Goal: Task Accomplishment & Management: Complete application form

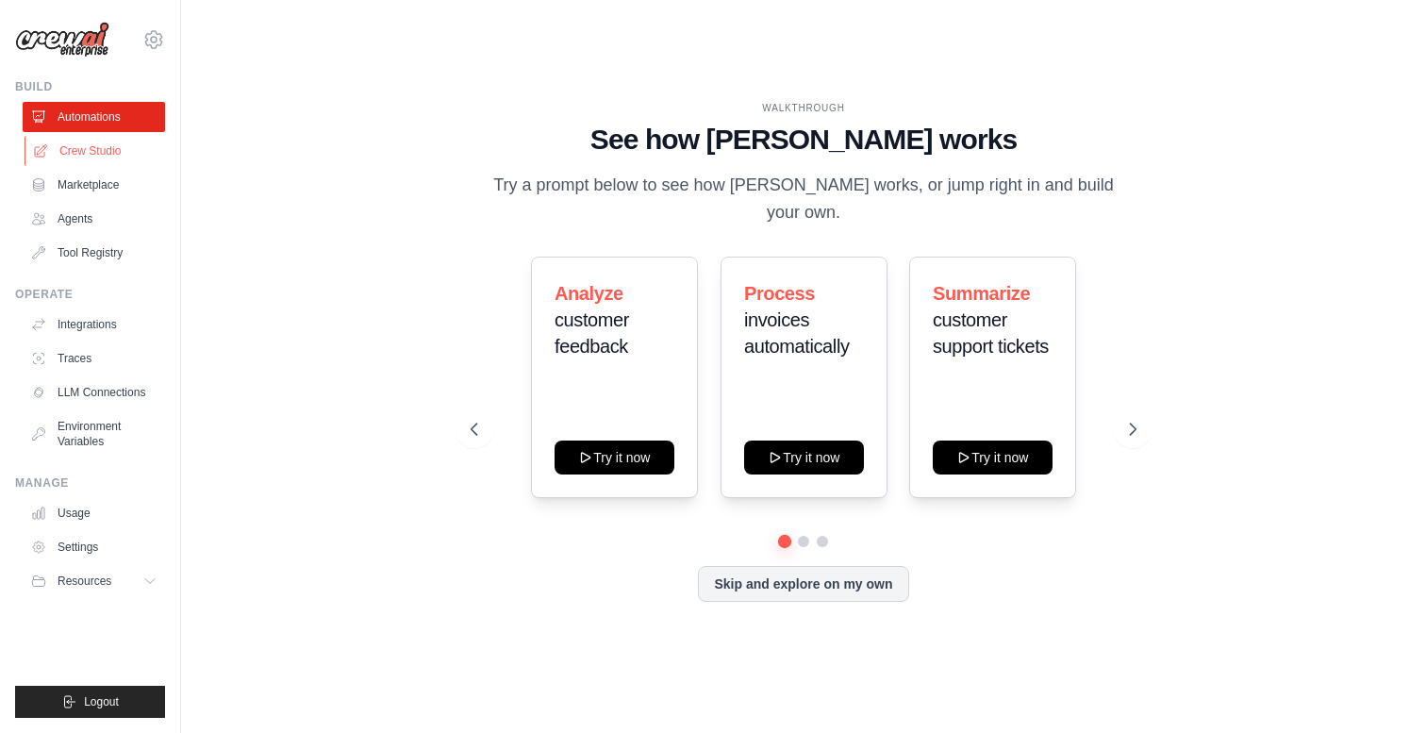
click at [85, 158] on link "Crew Studio" at bounding box center [96, 151] width 142 height 30
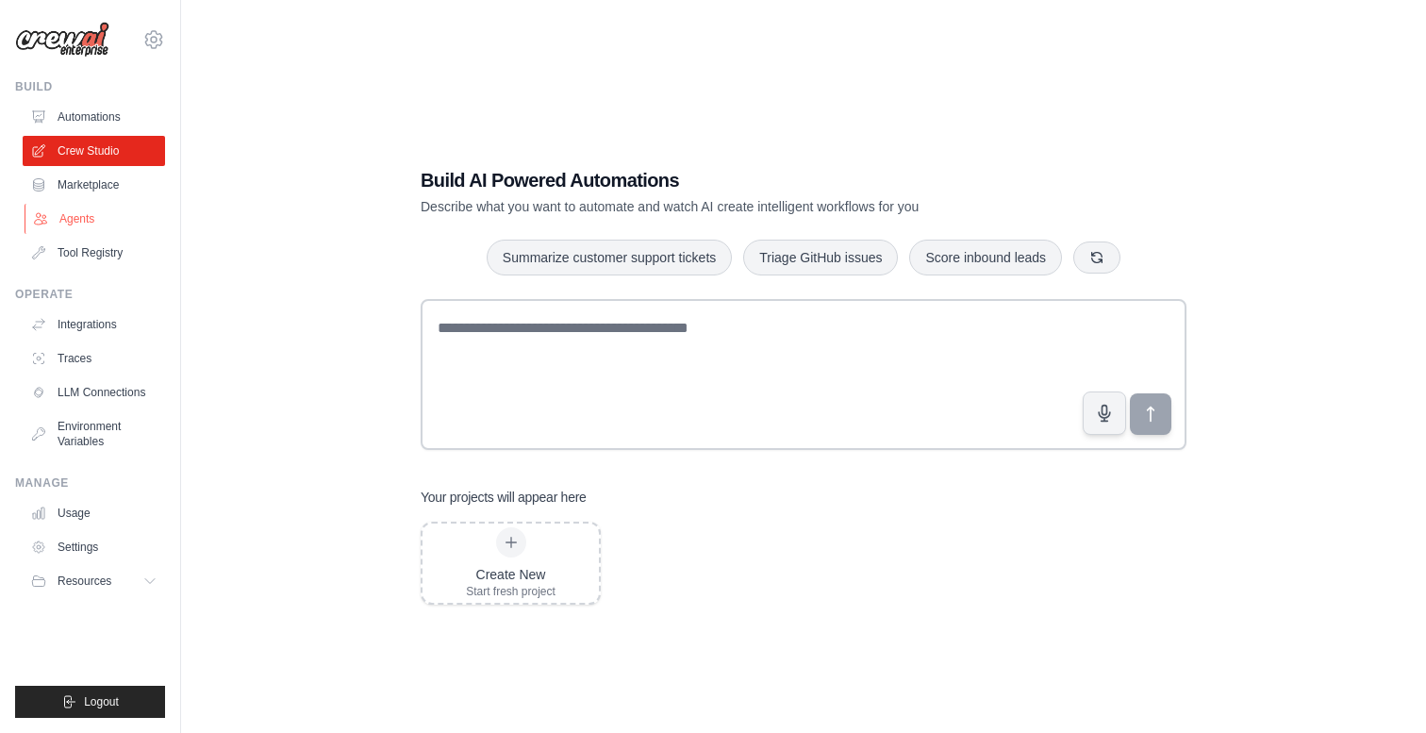
click at [66, 220] on link "Agents" at bounding box center [96, 219] width 142 height 30
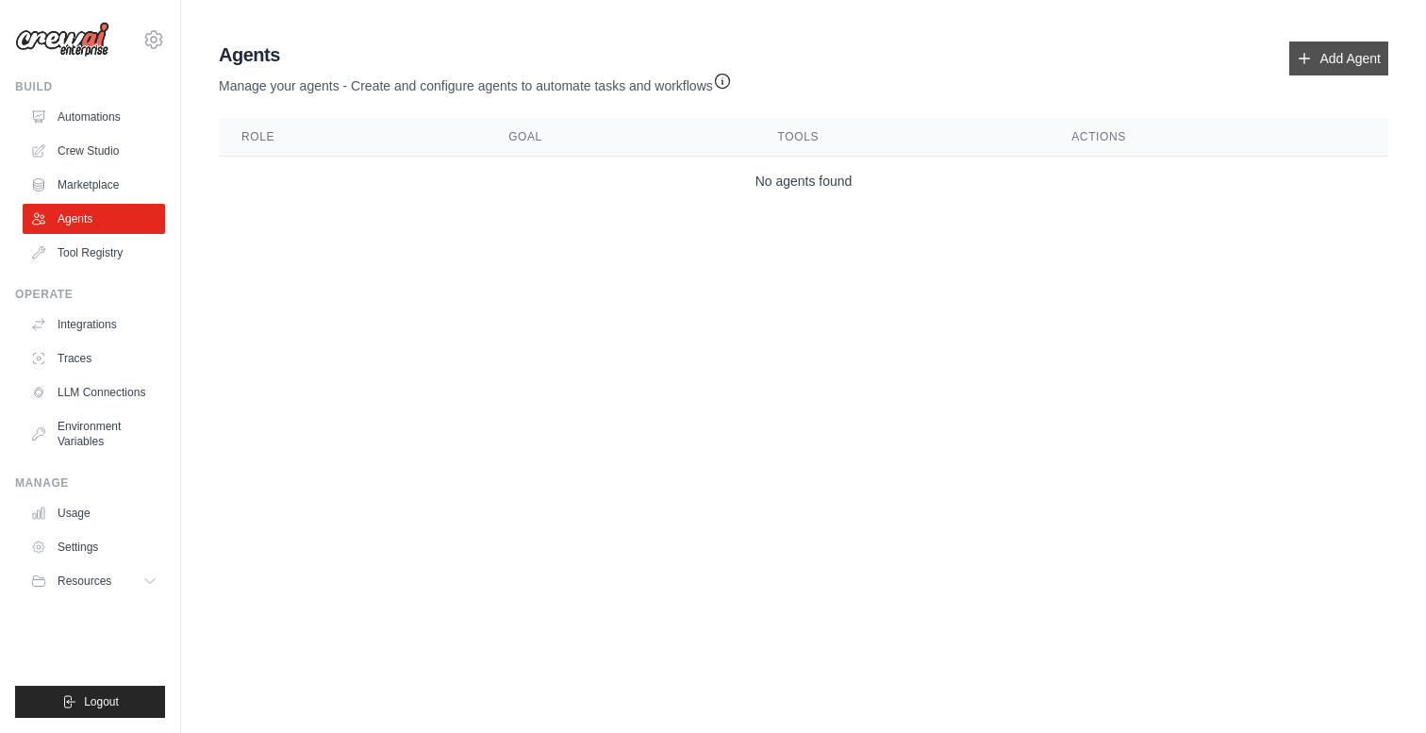
click at [1342, 58] on link "Add Agent" at bounding box center [1338, 58] width 99 height 34
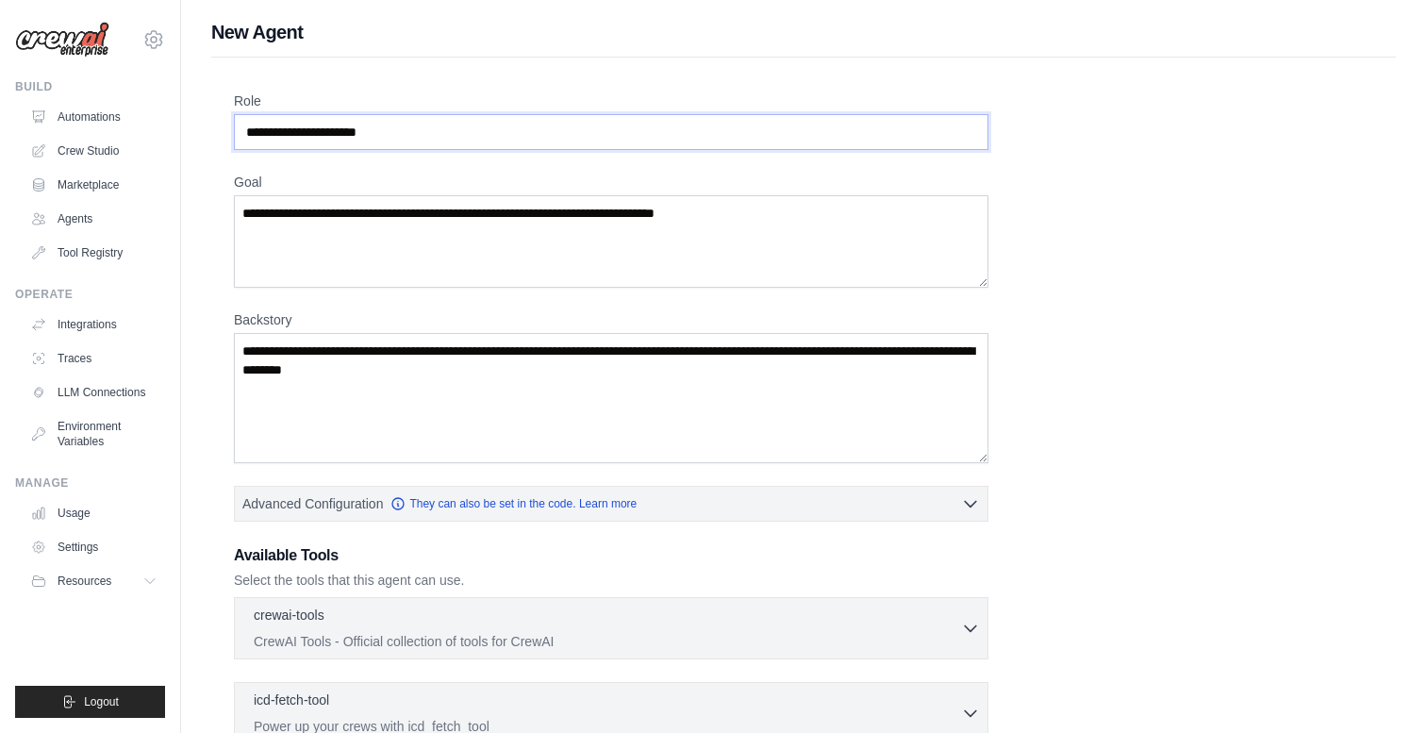
click at [850, 141] on input "Role" at bounding box center [611, 132] width 754 height 36
type input "*"
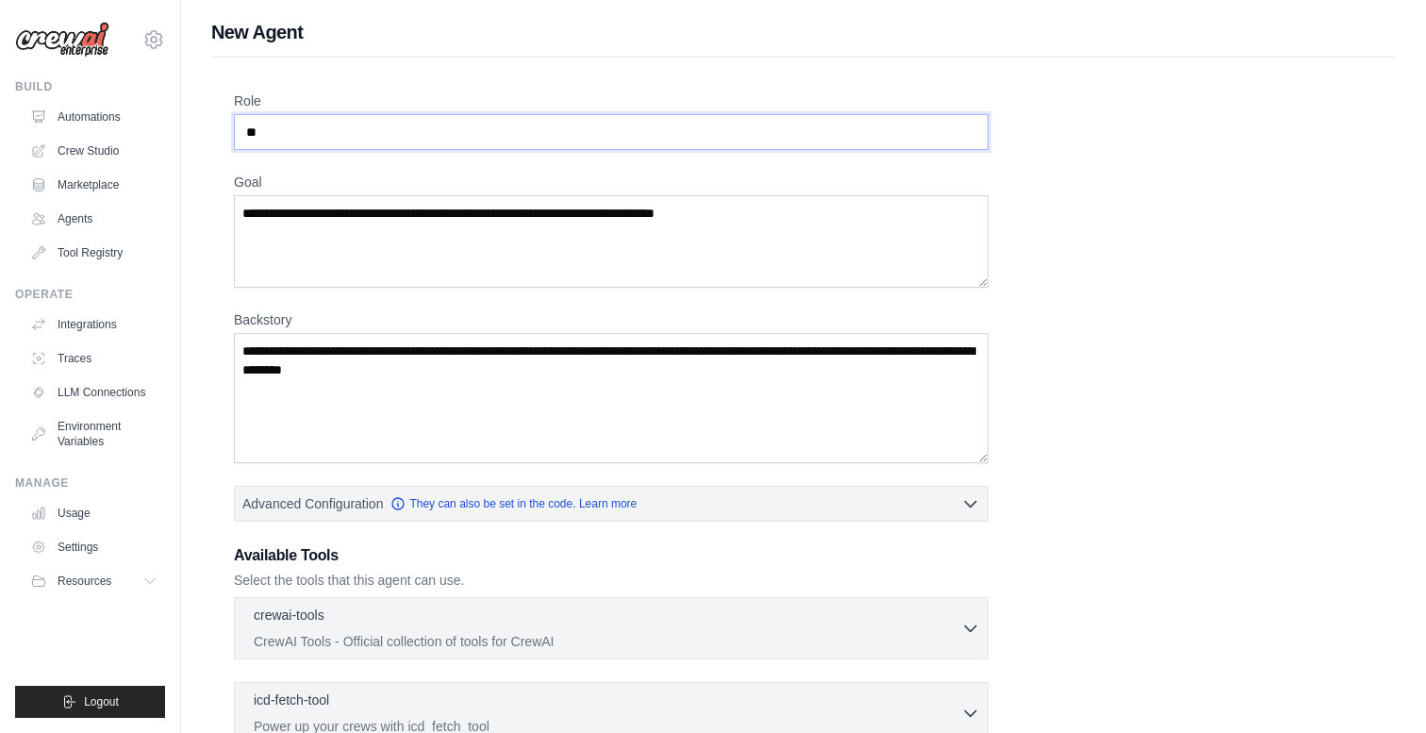
type input "*"
type input "**********"
click at [734, 203] on textarea "Goal" at bounding box center [611, 241] width 754 height 92
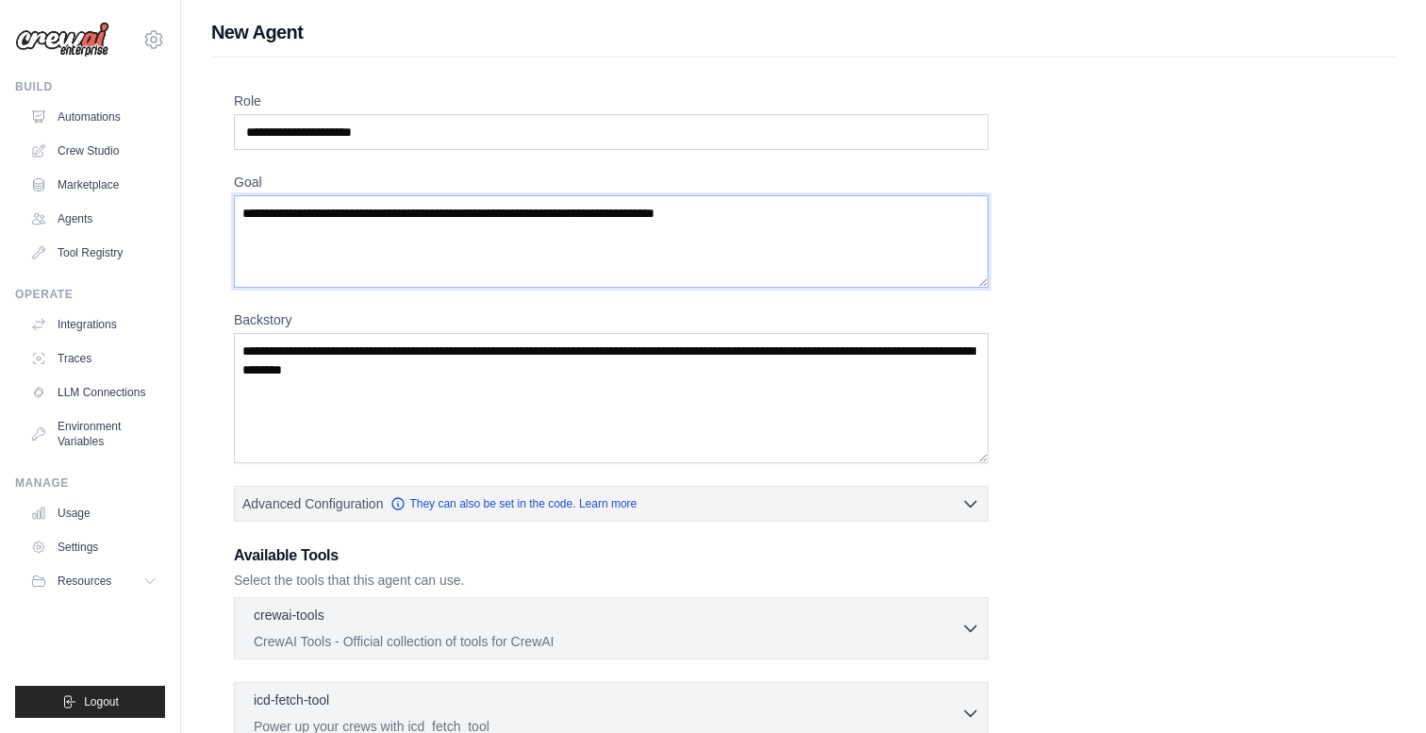
click at [729, 212] on textarea "Goal" at bounding box center [611, 241] width 754 height 92
click at [712, 210] on textarea "Goal" at bounding box center [611, 241] width 754 height 92
type textarea "*"
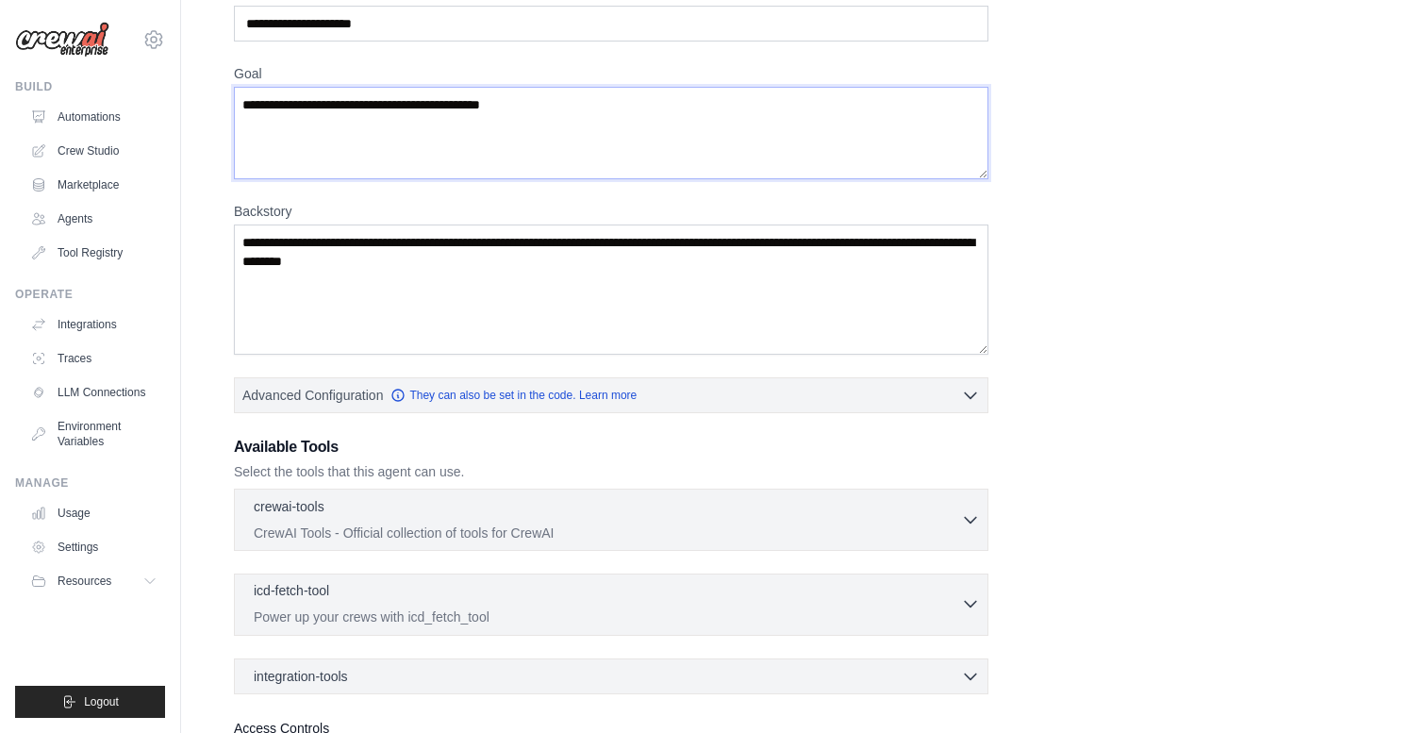
scroll to position [103, 0]
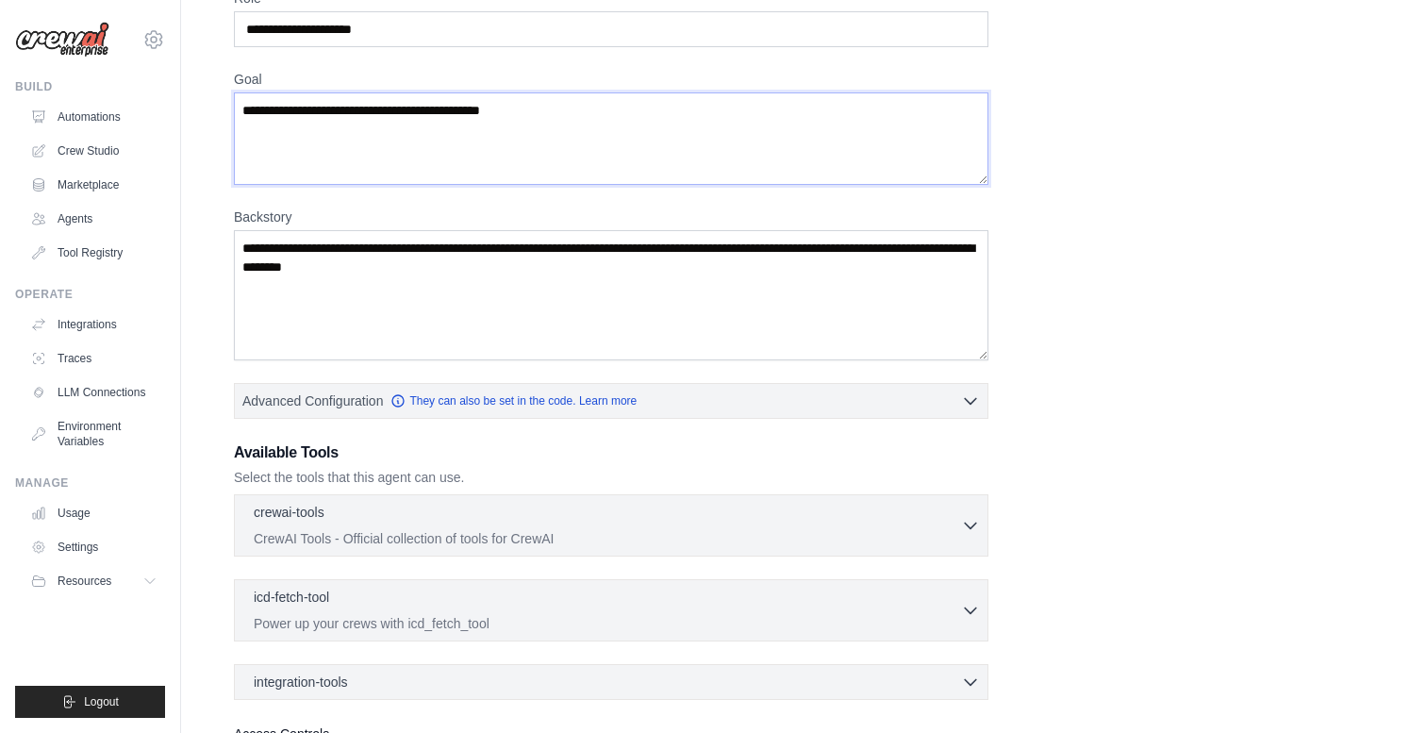
type textarea "**********"
click at [570, 285] on textarea "Backstory" at bounding box center [611, 295] width 754 height 130
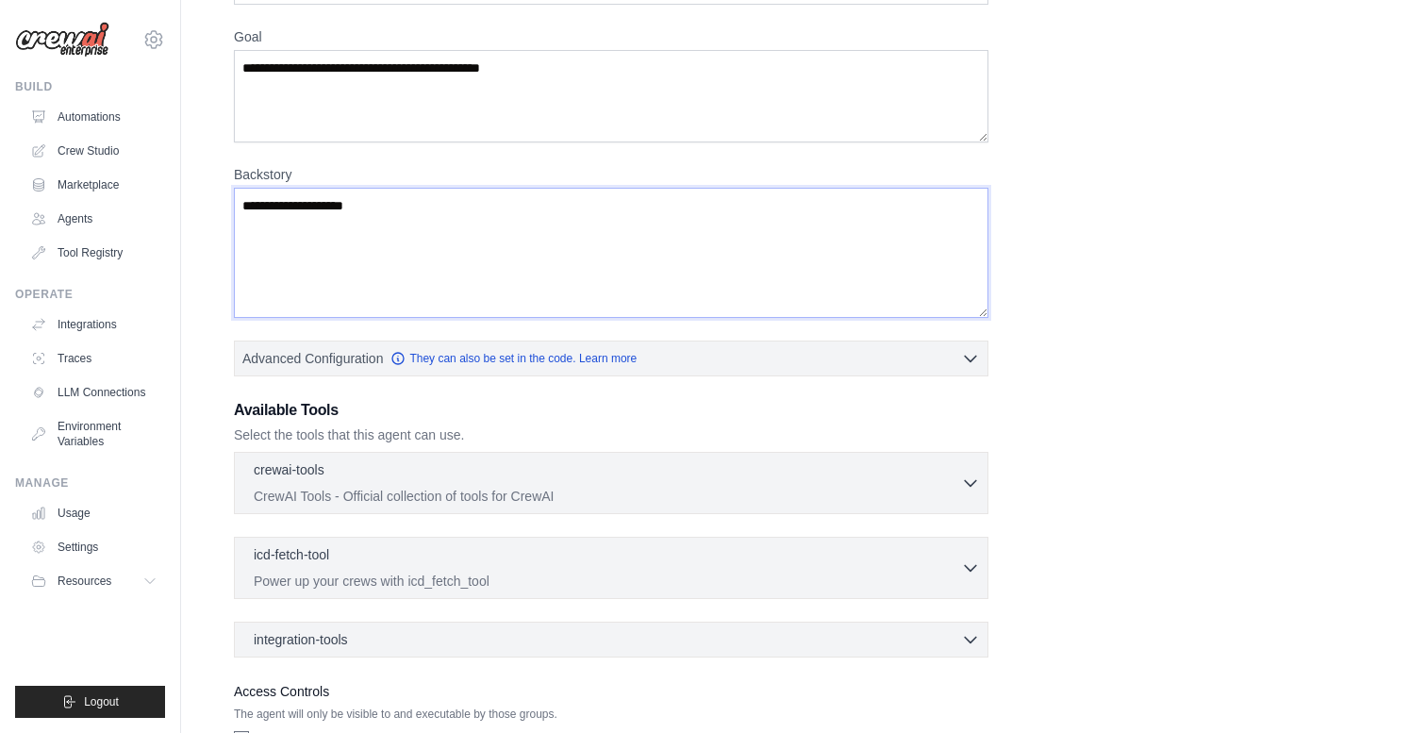
scroll to position [146, 0]
type textarea "**********"
click at [939, 482] on div "crewai-tools 0 selected CrewAI Tools - Official collection of tools for CrewAI" at bounding box center [607, 480] width 707 height 45
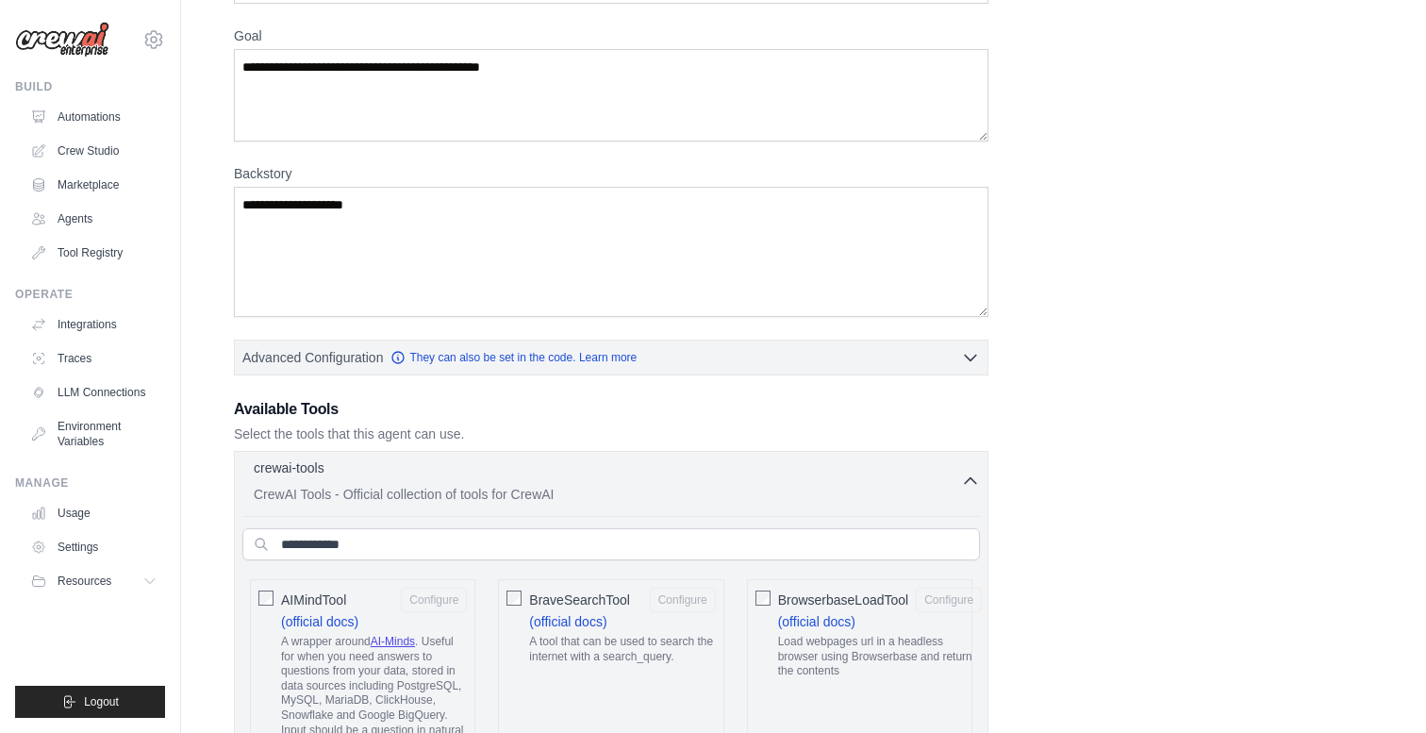
click at [939, 482] on div "crewai-tools 0 selected CrewAI Tools - Official collection of tools for CrewAI" at bounding box center [607, 480] width 707 height 45
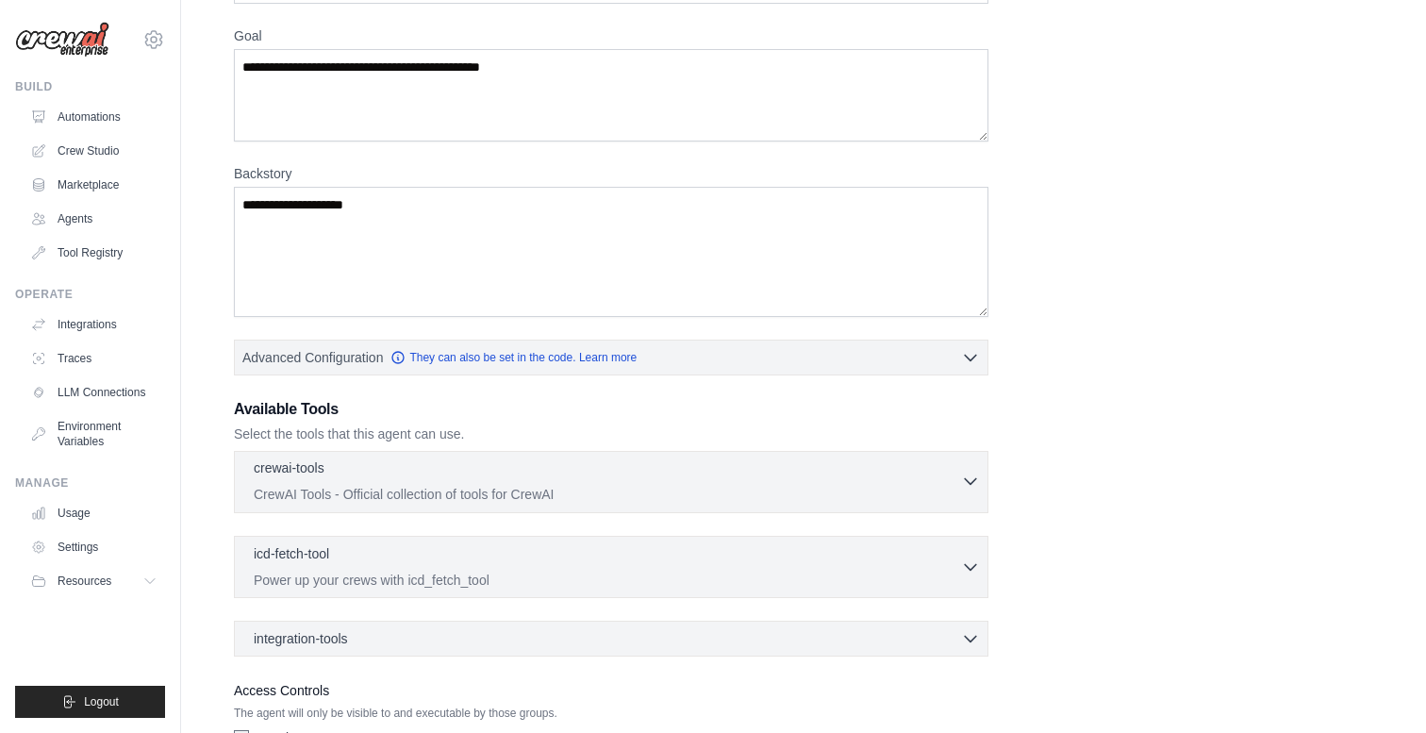
click at [939, 482] on div "crewai-tools 0 selected CrewAI Tools - Official collection of tools for CrewAI" at bounding box center [607, 480] width 707 height 45
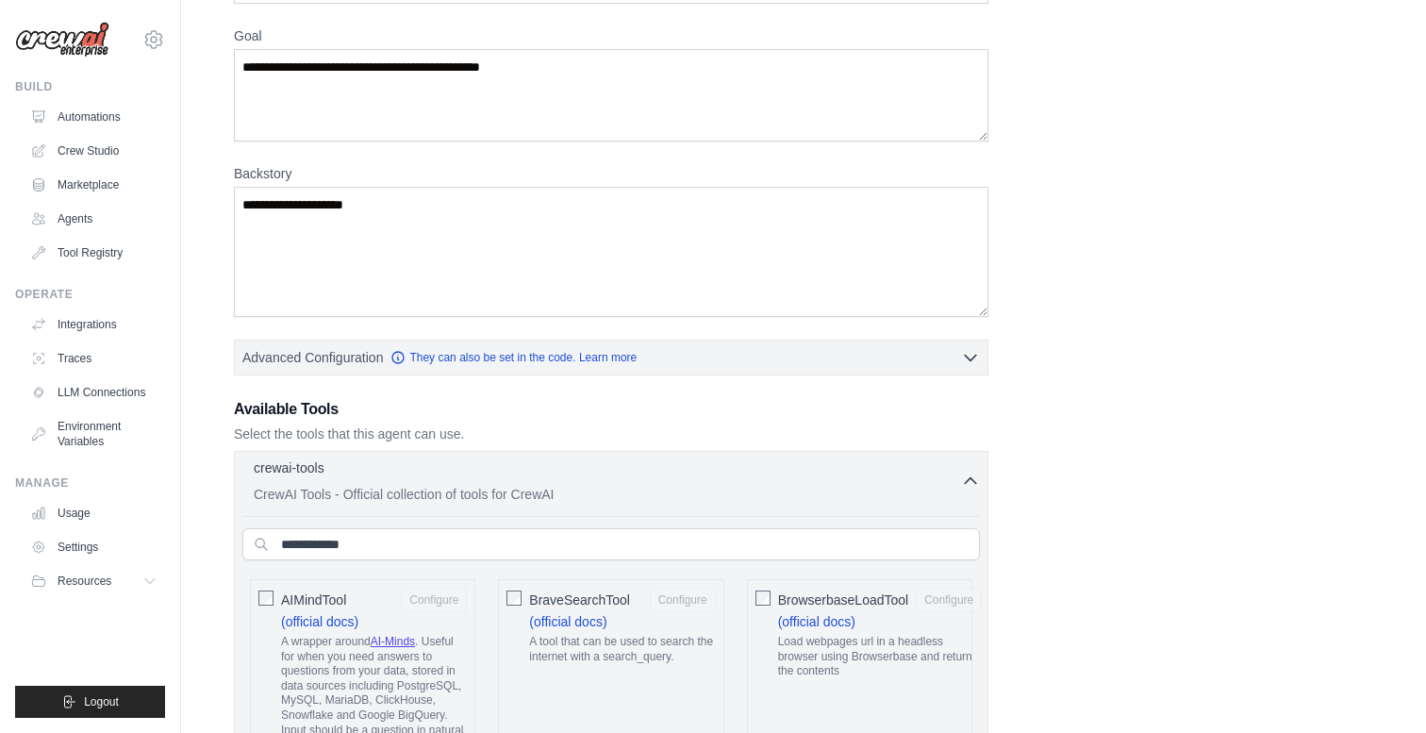
click at [939, 482] on div "crewai-tools 0 selected CrewAI Tools - Official collection of tools for CrewAI" at bounding box center [607, 480] width 707 height 45
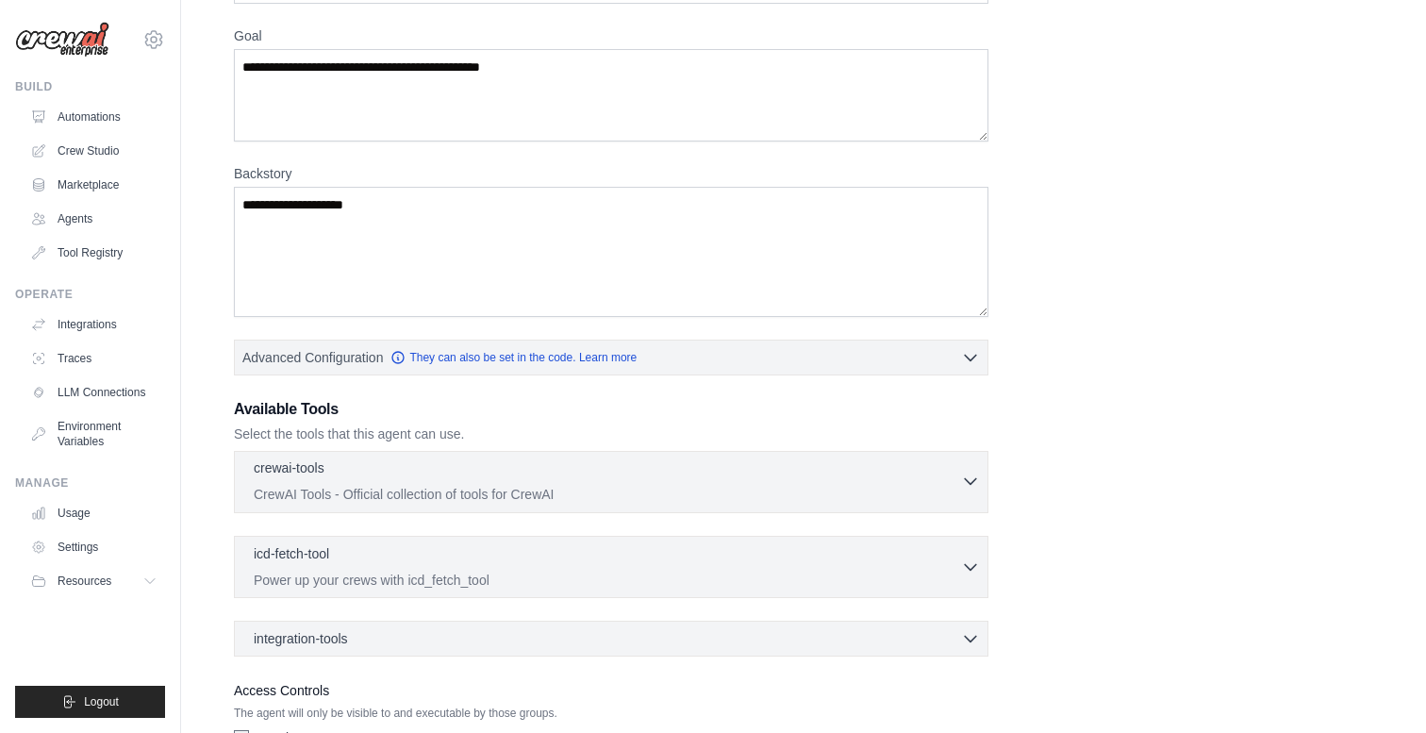
click at [939, 482] on div "crewai-tools 0 selected CrewAI Tools - Official collection of tools for CrewAI" at bounding box center [607, 480] width 707 height 45
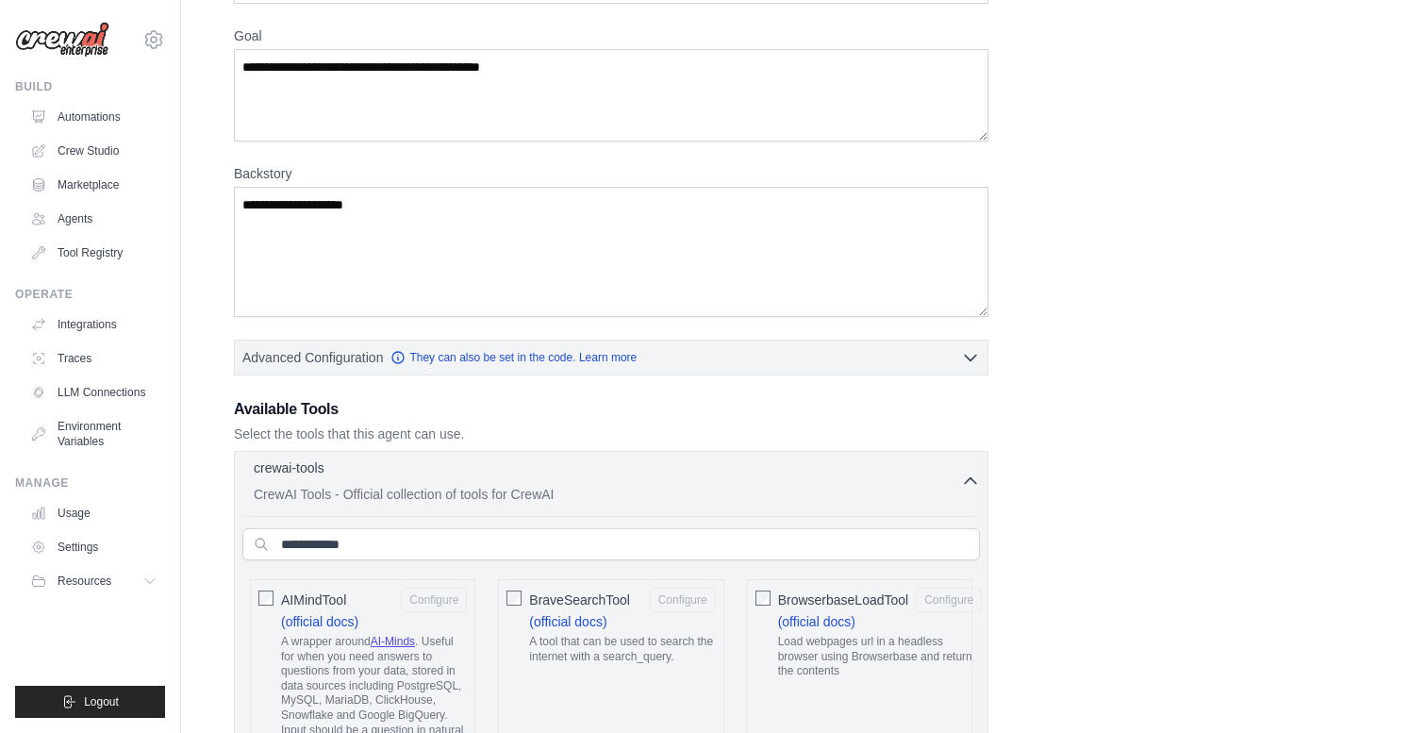
click at [939, 482] on div "crewai-tools 0 selected CrewAI Tools - Official collection of tools for CrewAI" at bounding box center [607, 480] width 707 height 45
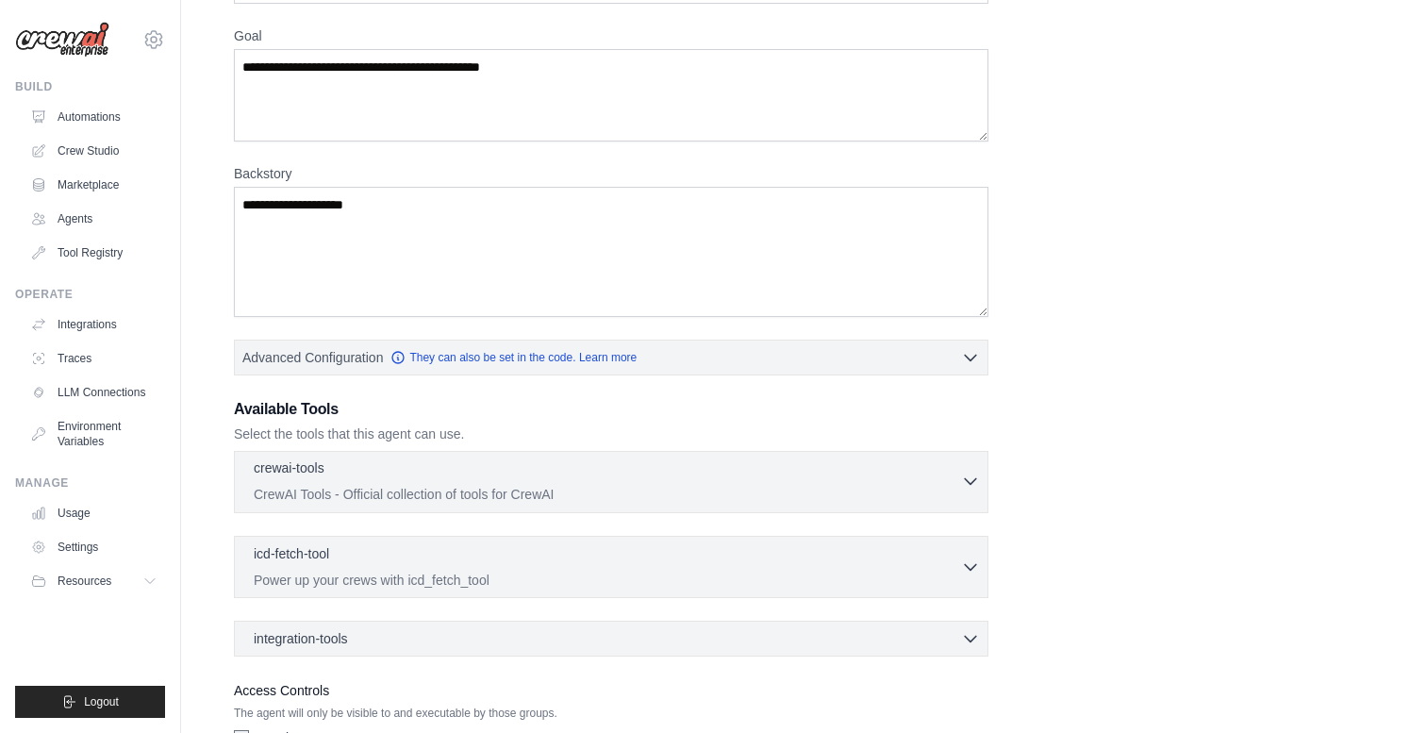
click at [939, 482] on div "crewai-tools 0 selected CrewAI Tools - Official collection of tools for CrewAI" at bounding box center [607, 480] width 707 height 45
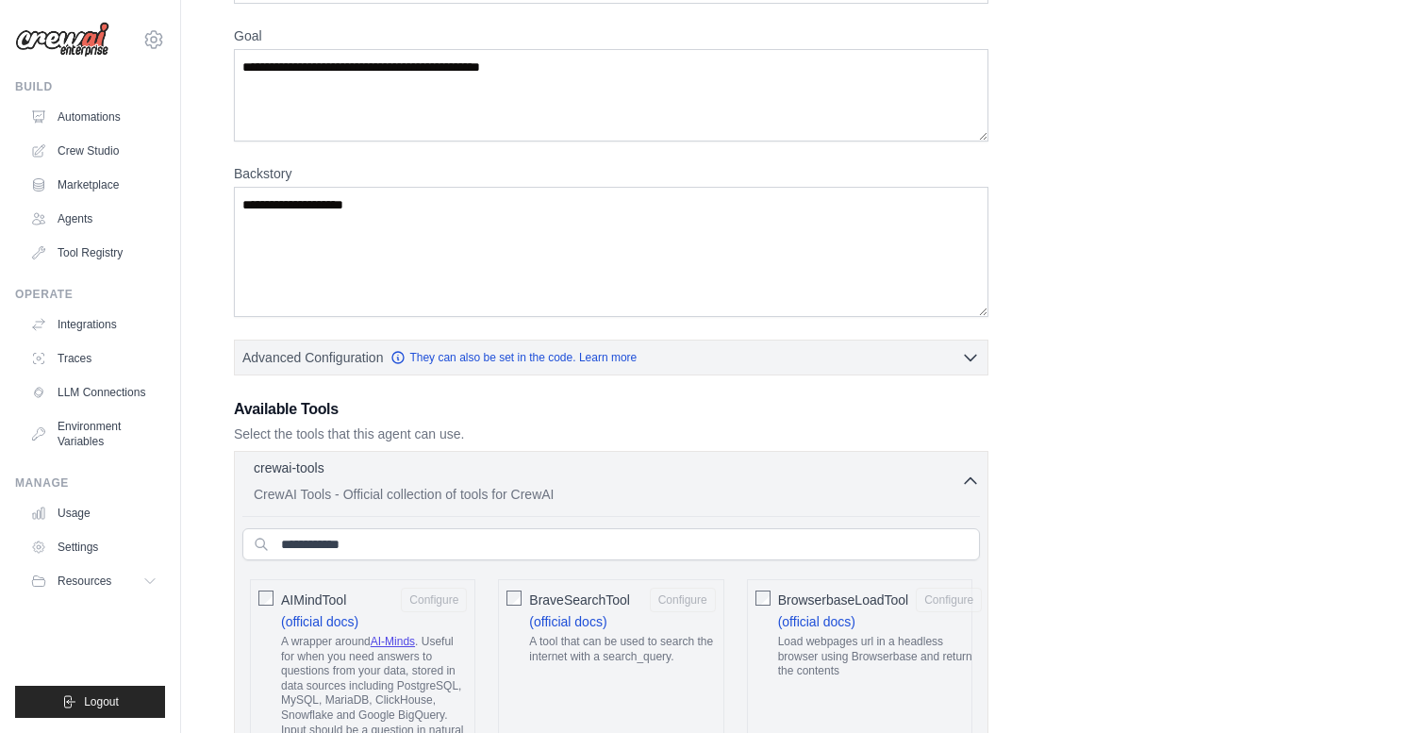
click at [939, 482] on div "crewai-tools 0 selected CrewAI Tools - Official collection of tools for CrewAI" at bounding box center [607, 480] width 707 height 45
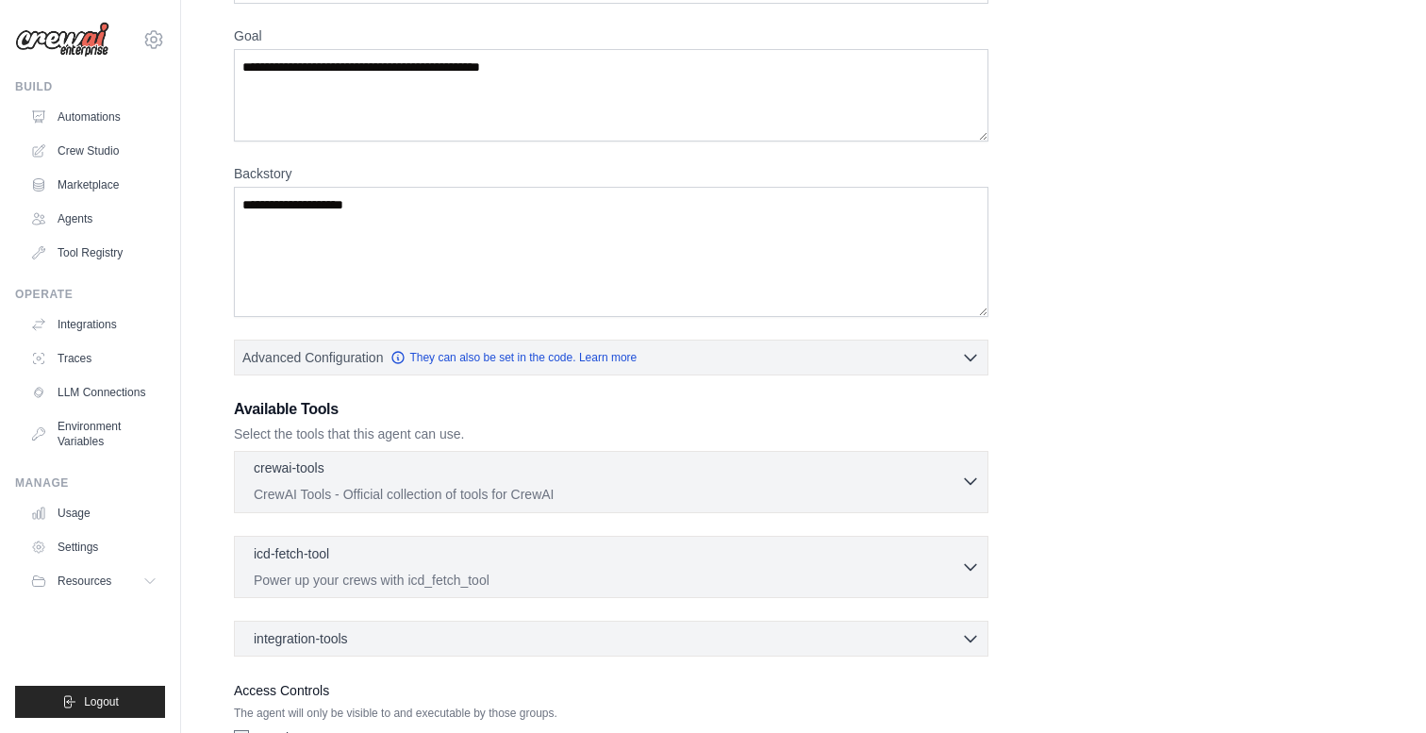
click at [940, 479] on div "crewai-tools 0 selected" at bounding box center [607, 469] width 707 height 23
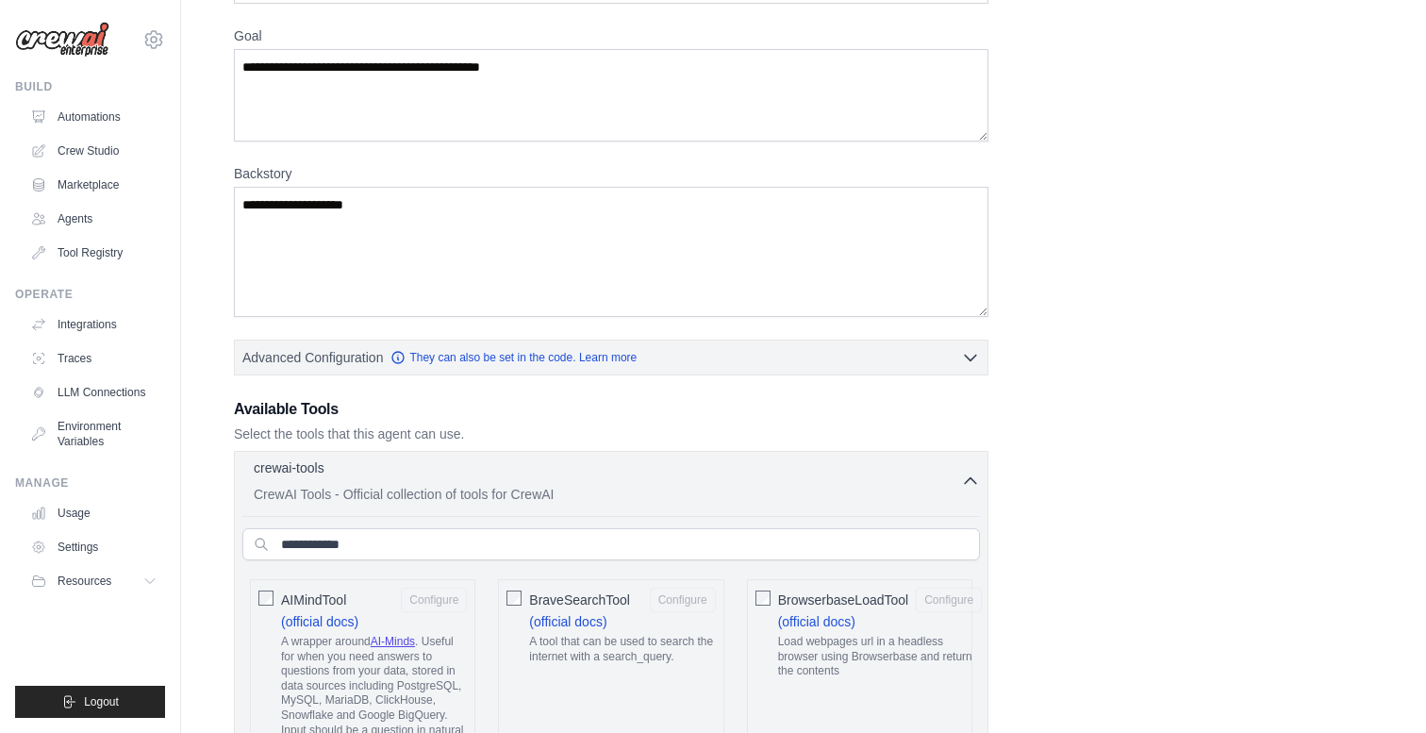
click at [940, 479] on div "crewai-tools 0 selected" at bounding box center [607, 469] width 707 height 23
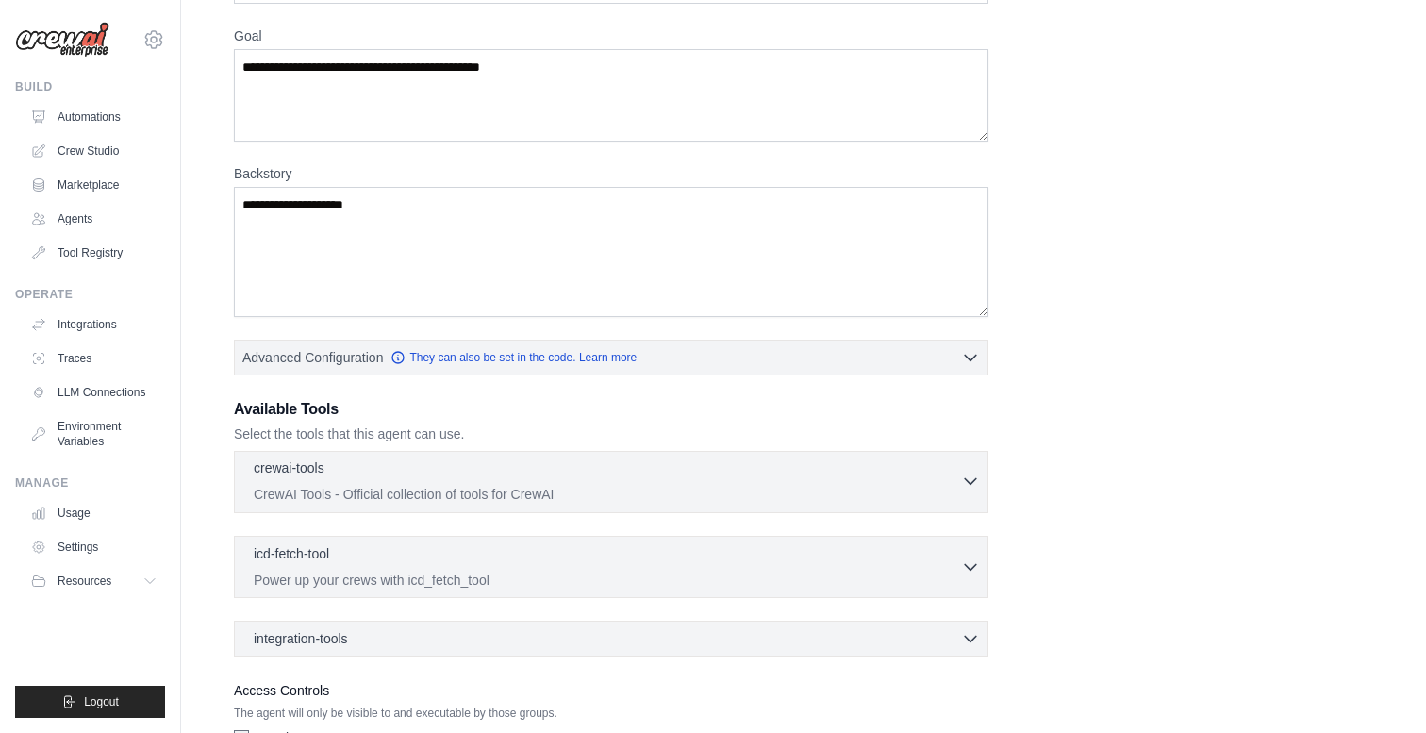
click at [838, 494] on p "CrewAI Tools - Official collection of tools for CrewAI" at bounding box center [607, 494] width 707 height 19
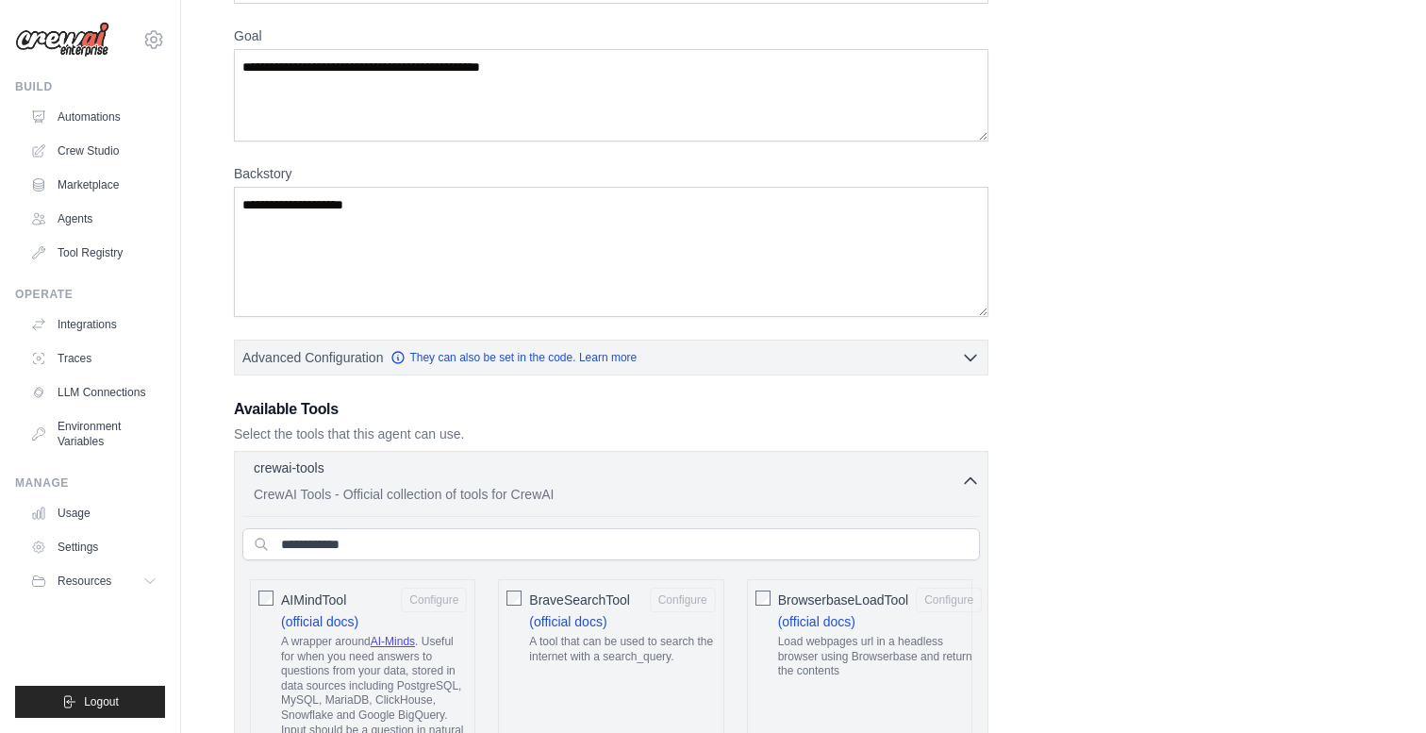
click at [838, 494] on p "CrewAI Tools - Official collection of tools for CrewAI" at bounding box center [607, 494] width 707 height 19
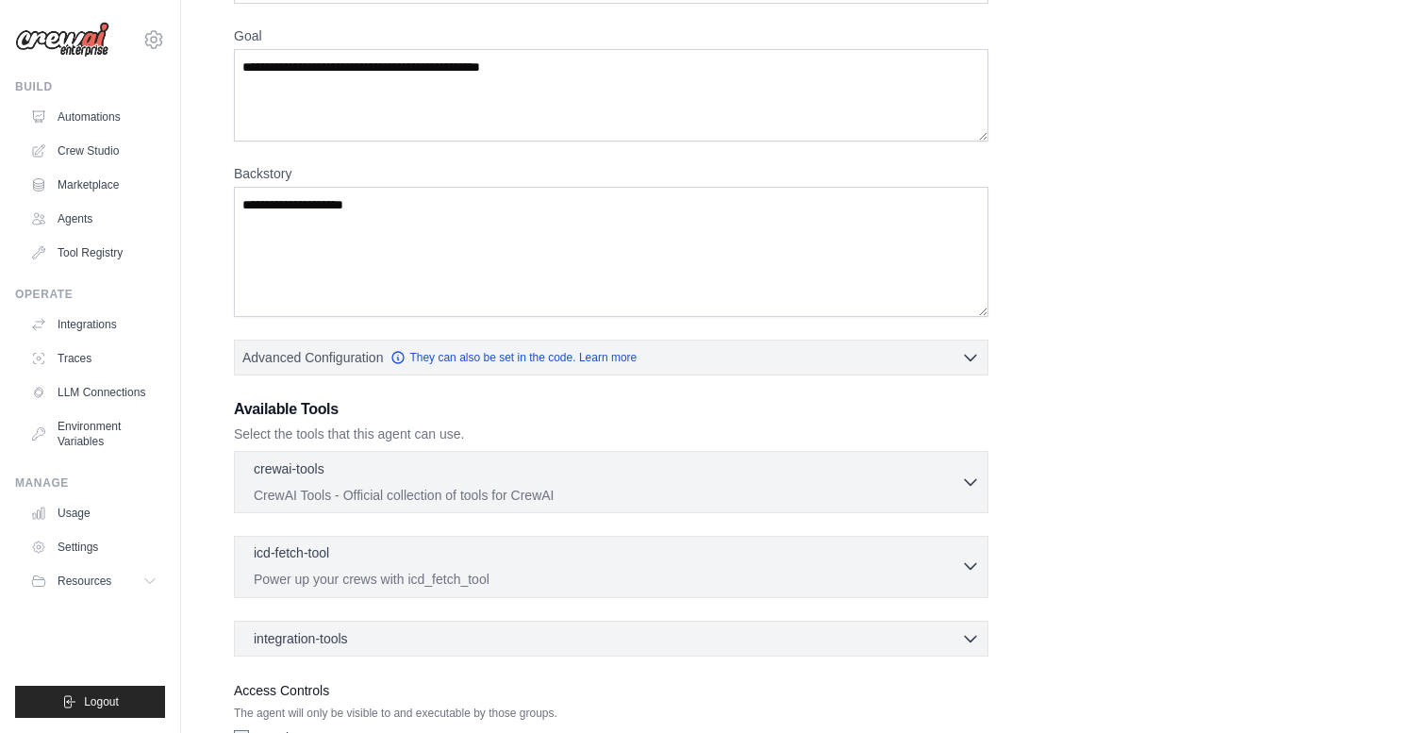
click at [767, 574] on p "Power up your crews with icd_fetch_tool" at bounding box center [607, 579] width 707 height 19
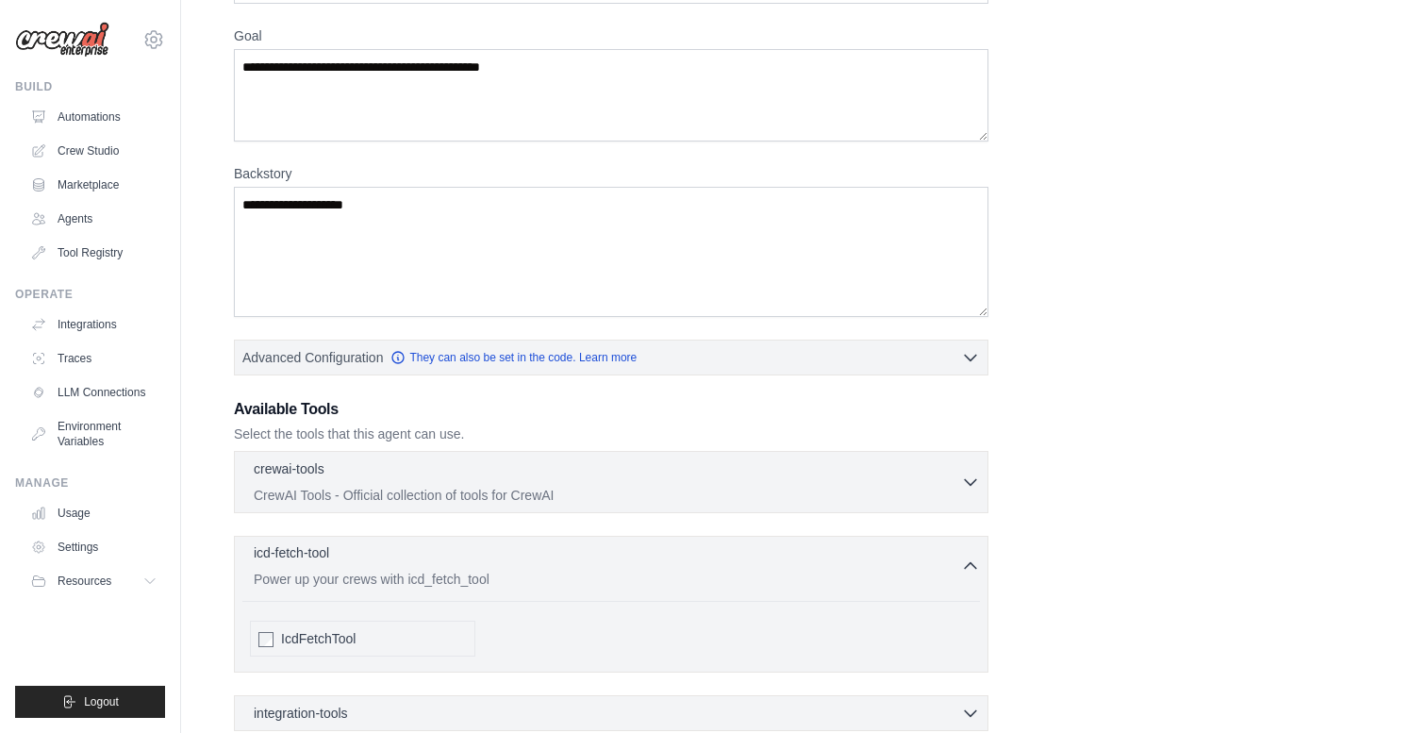
click at [767, 574] on p "Power up your crews with icd_fetch_tool" at bounding box center [607, 579] width 707 height 19
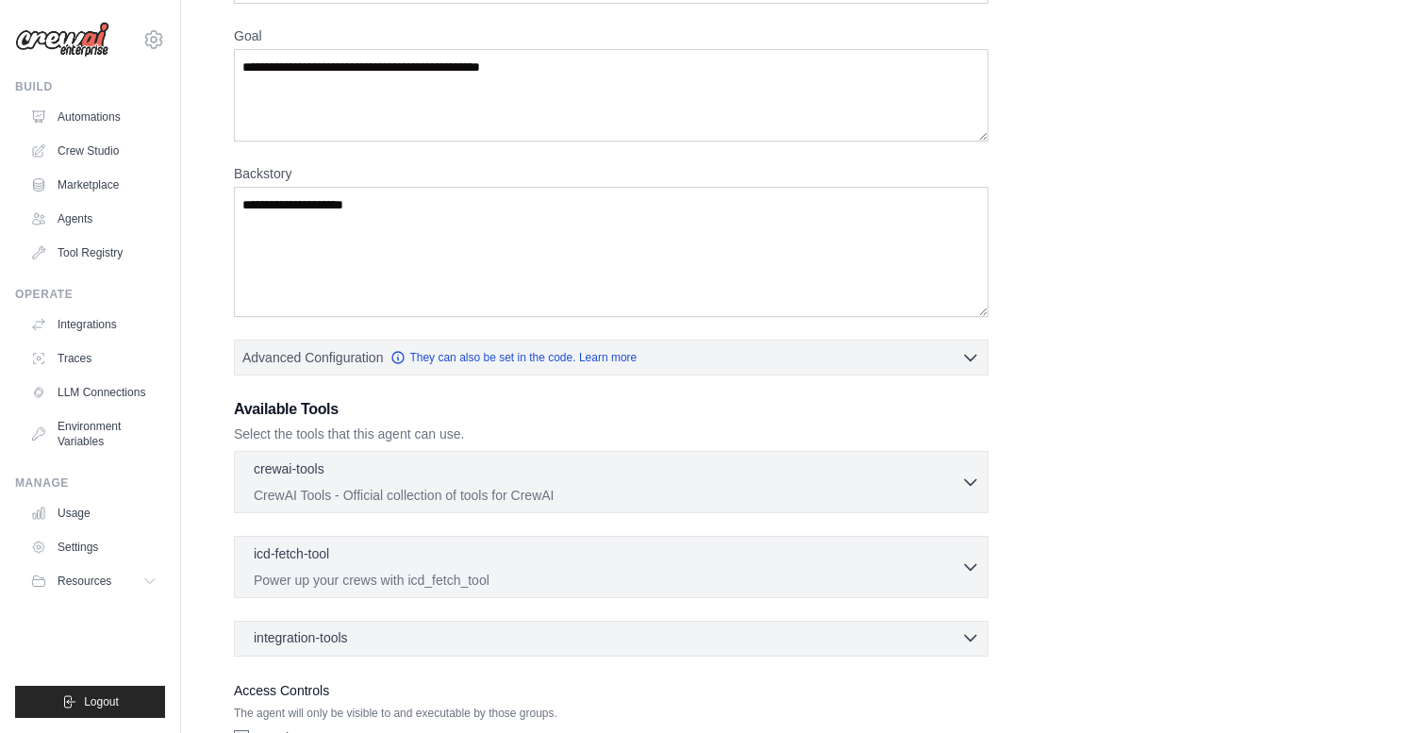
click at [742, 630] on div "integration-tools 0 selected" at bounding box center [617, 637] width 726 height 19
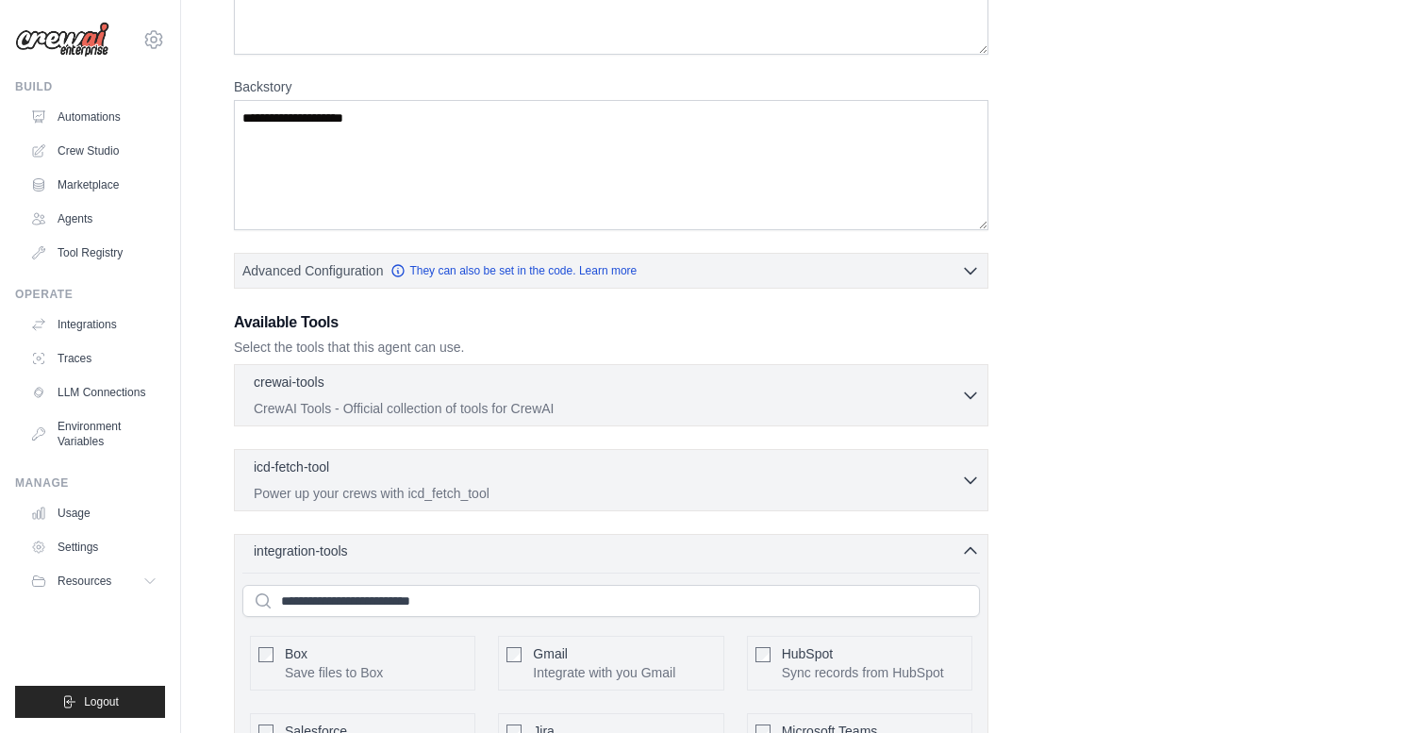
scroll to position [110, 0]
